Goal: Navigation & Orientation: Find specific page/section

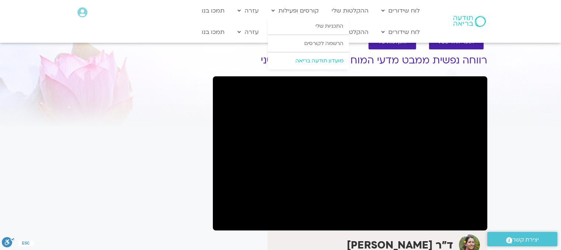
click at [313, 59] on link "מועדון תודעה בריאה" at bounding box center [308, 60] width 81 height 17
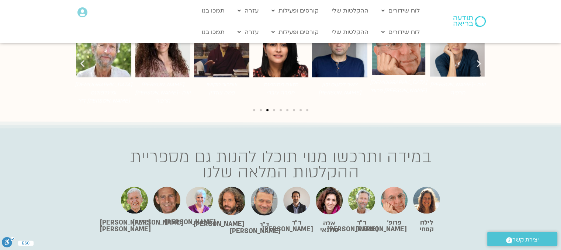
scroll to position [1378, 0]
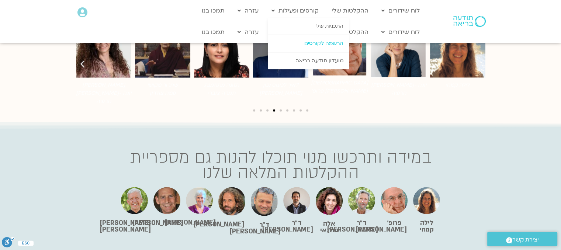
click at [314, 43] on link "הרשמה לקורסים" at bounding box center [308, 43] width 81 height 17
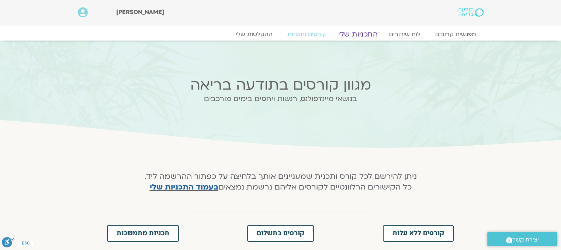
click at [352, 38] on link "התכניות שלי" at bounding box center [357, 34] width 57 height 9
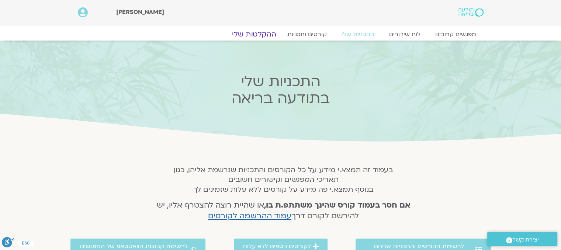
click at [265, 35] on link "ההקלטות שלי" at bounding box center [254, 34] width 62 height 9
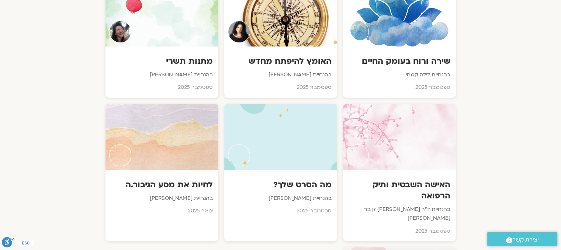
scroll to position [590, 0]
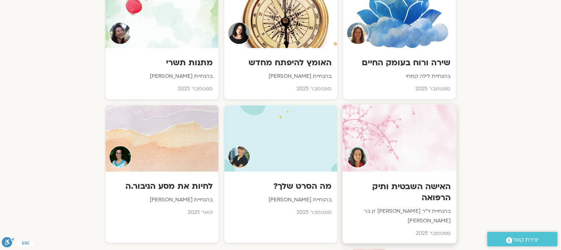
click at [410, 150] on div at bounding box center [399, 137] width 114 height 67
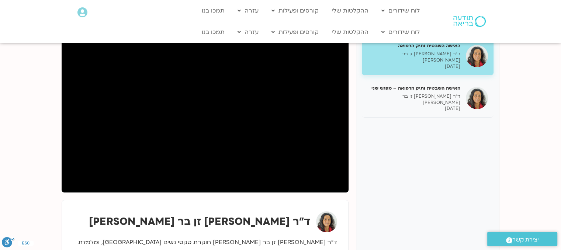
scroll to position [87, 0]
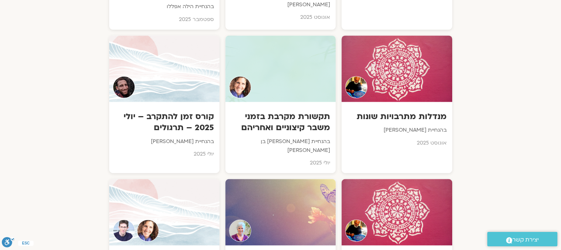
scroll to position [590, 0]
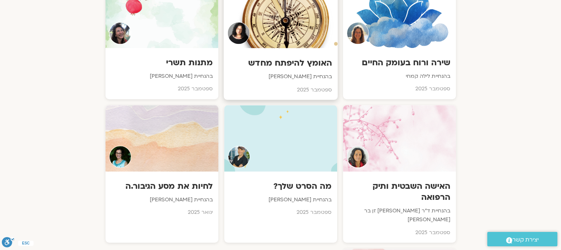
click at [264, 22] on div at bounding box center [280, 14] width 114 height 67
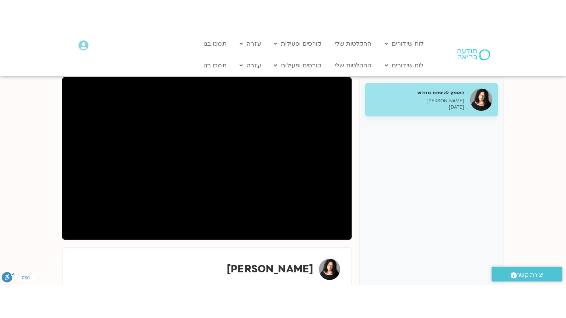
scroll to position [74, 0]
